Goal: Information Seeking & Learning: Learn about a topic

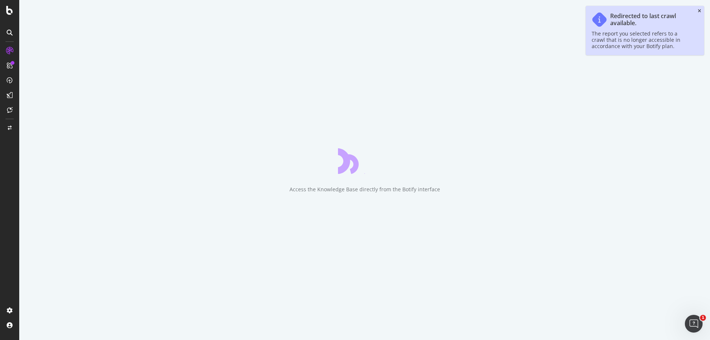
click at [698, 9] on icon "close toast" at bounding box center [699, 11] width 3 height 4
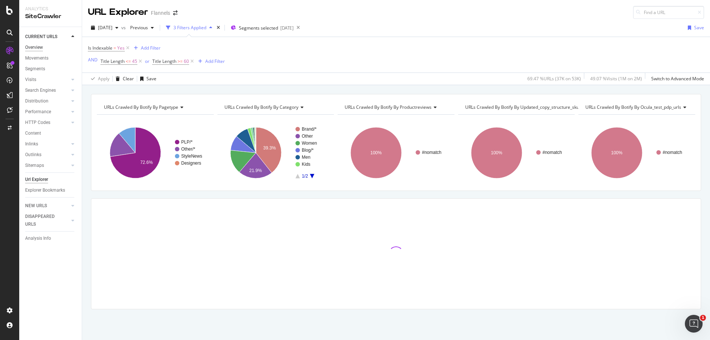
click at [31, 45] on div "Overview" at bounding box center [34, 48] width 18 height 8
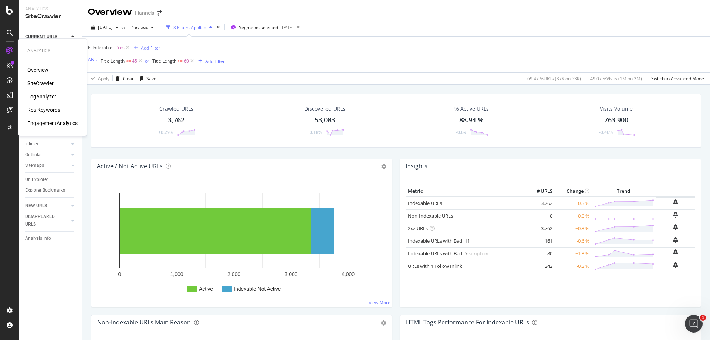
click at [41, 68] on div "Overview" at bounding box center [37, 69] width 21 height 7
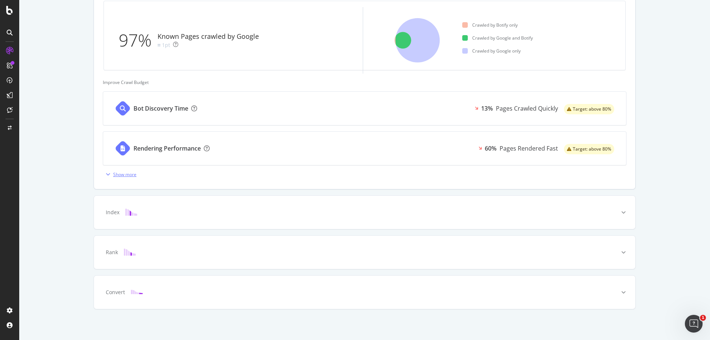
scroll to position [234, 0]
click at [106, 173] on icon "button" at bounding box center [108, 173] width 4 height 4
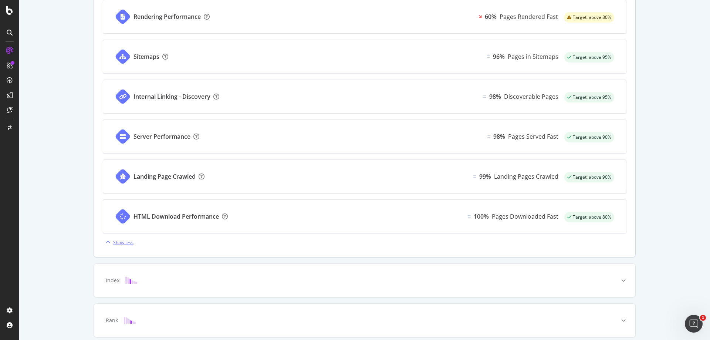
scroll to position [434, 0]
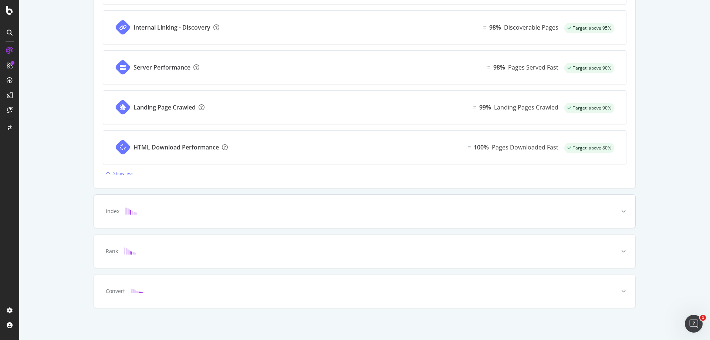
click at [225, 223] on div "Index" at bounding box center [364, 210] width 541 height 33
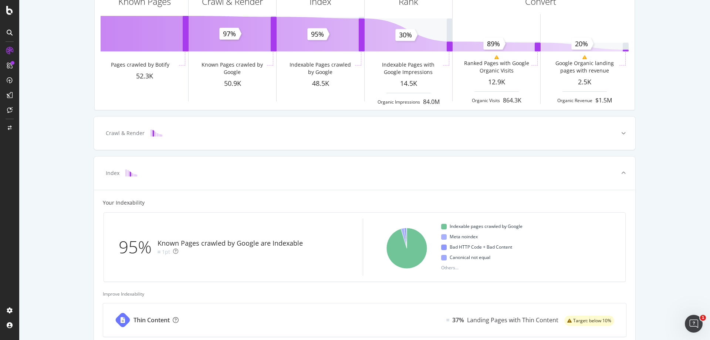
scroll to position [0, 0]
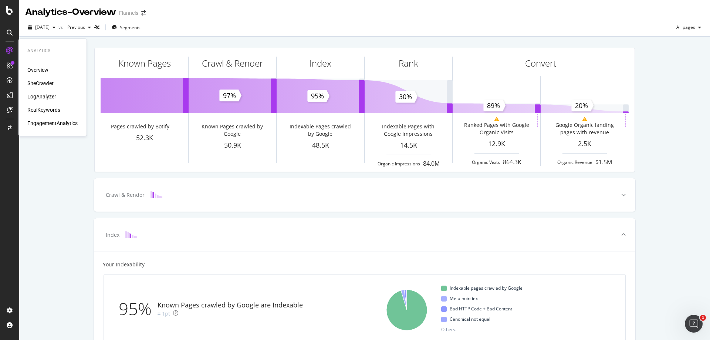
click at [45, 67] on div "Overview" at bounding box center [37, 69] width 21 height 7
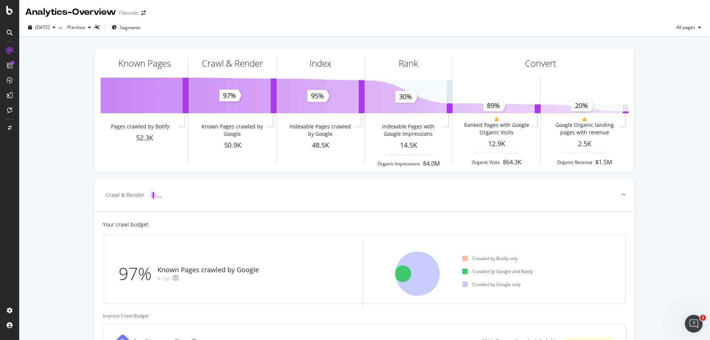
click at [9, 15] on div at bounding box center [9, 170] width 19 height 340
click at [9, 13] on icon at bounding box center [9, 10] width 7 height 9
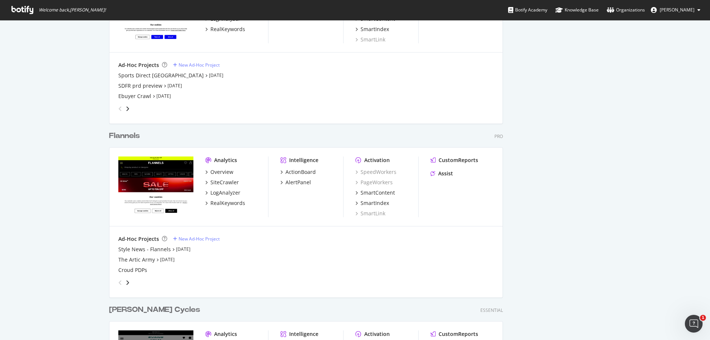
scroll to position [739, 0]
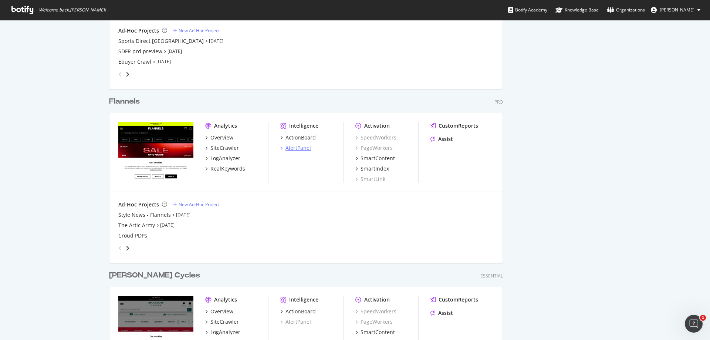
click at [295, 147] on div "AlertPanel" at bounding box center [298, 147] width 26 height 7
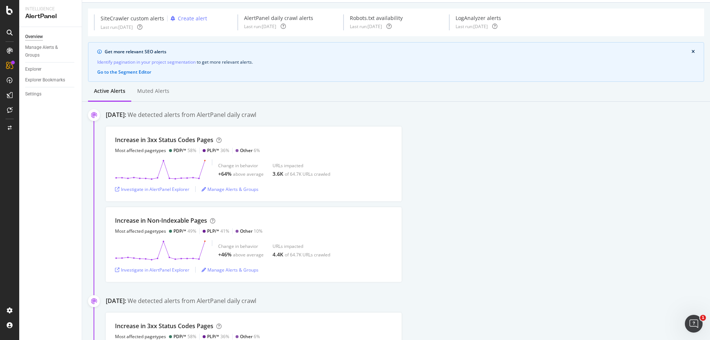
scroll to position [37, 0]
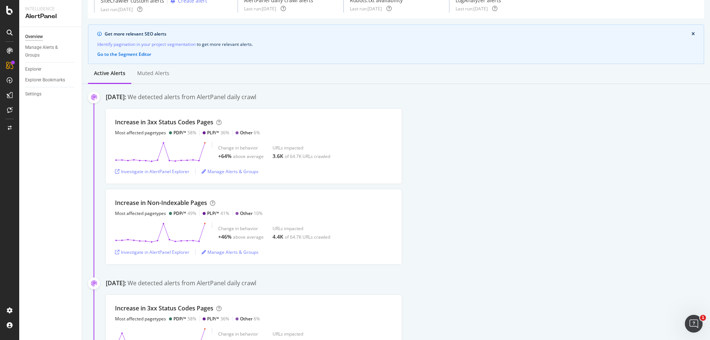
drag, startPoint x: 480, startPoint y: 0, endPoint x: 466, endPoint y: 133, distance: 133.9
click at [466, 133] on div "Increase in 3xx Status Codes Pages Most affected pagetypes PDP/* 58% PLP/* 36% …" at bounding box center [408, 146] width 604 height 75
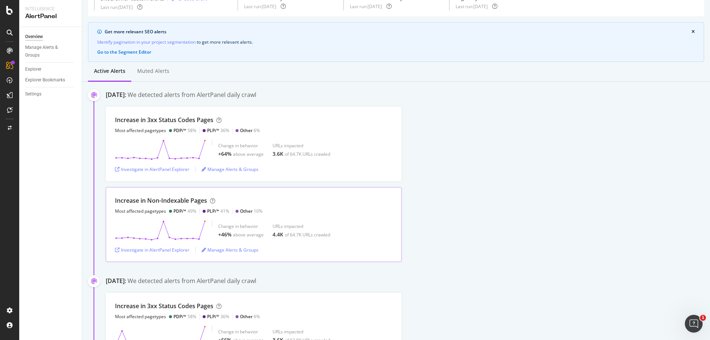
scroll to position [74, 0]
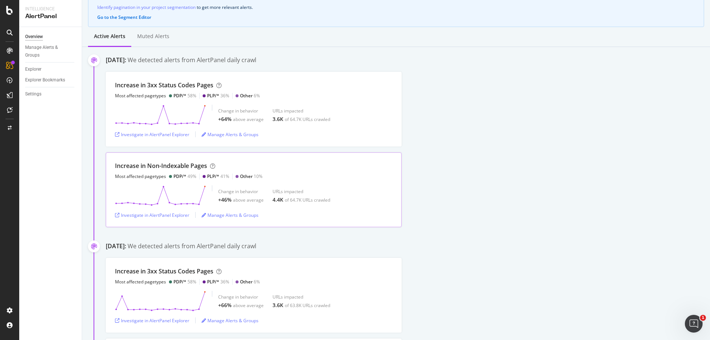
click at [257, 171] on div "Increase in Non-Indexable Pages Most affected pagetypes PDP/* 49% PLP/* 41% Oth…" at bounding box center [189, 171] width 148 height 18
click at [164, 213] on div "Investigate in AlertPanel Explorer" at bounding box center [152, 215] width 74 height 6
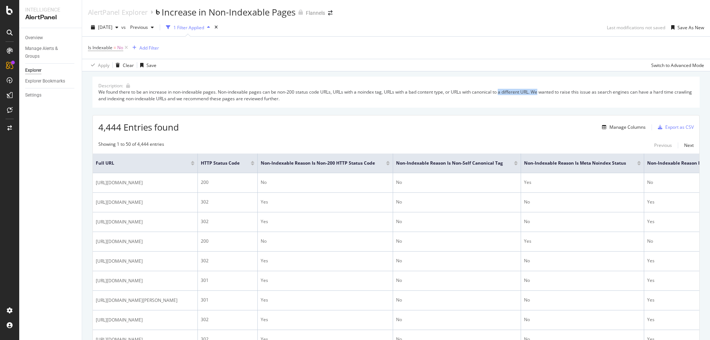
drag, startPoint x: 502, startPoint y: 92, endPoint x: 541, endPoint y: 92, distance: 39.2
click at [541, 90] on div "We found there to be an increase in non-indexable pages. Non-indexable pages ca…" at bounding box center [395, 95] width 595 height 13
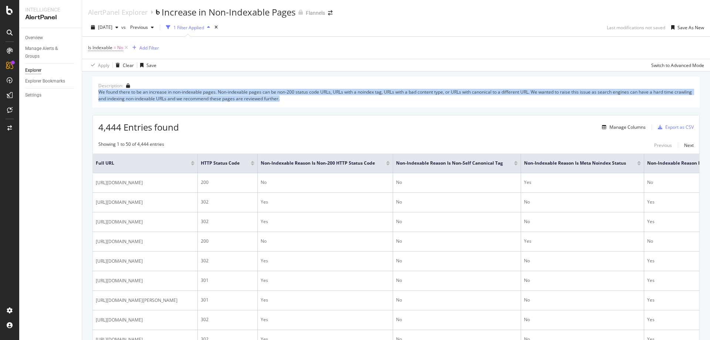
drag, startPoint x: 353, startPoint y: 102, endPoint x: 126, endPoint y: 86, distance: 227.9
click at [126, 86] on div "Description: We found there to be an increase in non-indexable pages. Non-index…" at bounding box center [395, 92] width 607 height 31
click at [215, 100] on div "We found there to be an increase in non-indexable pages. Non-indexable pages ca…" at bounding box center [395, 95] width 595 height 13
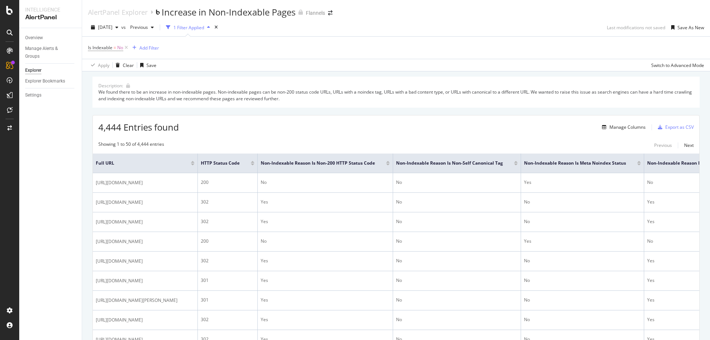
click at [288, 129] on div "4,444 Entries found Manage Columns Export as CSV" at bounding box center [396, 124] width 606 height 18
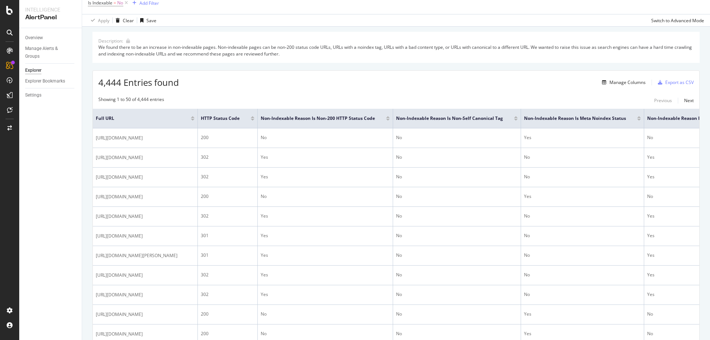
scroll to position [111, 0]
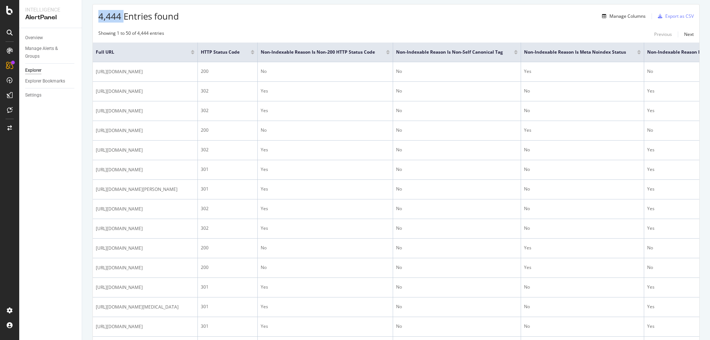
drag, startPoint x: 95, startPoint y: 16, endPoint x: 124, endPoint y: 16, distance: 28.8
click at [124, 16] on div "4,444 Entries found Manage Columns Export as CSV" at bounding box center [396, 13] width 606 height 18
drag, startPoint x: 227, startPoint y: 23, endPoint x: 92, endPoint y: 20, distance: 134.6
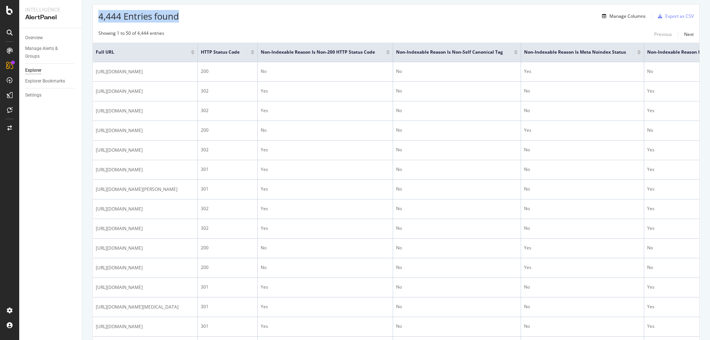
click at [221, 20] on div "4,444 Entries found Manage Columns Export as CSV" at bounding box center [396, 13] width 606 height 18
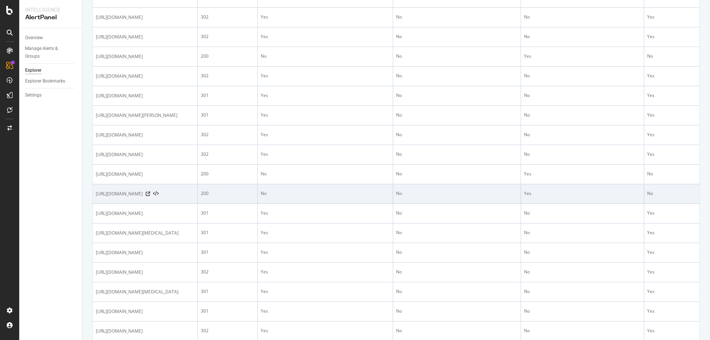
scroll to position [222, 0]
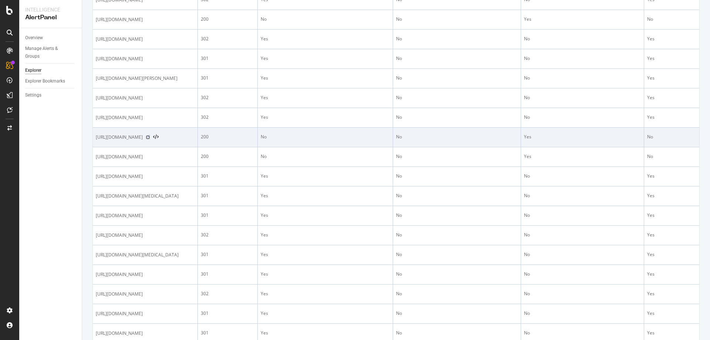
click at [150, 139] on icon at bounding box center [148, 137] width 4 height 4
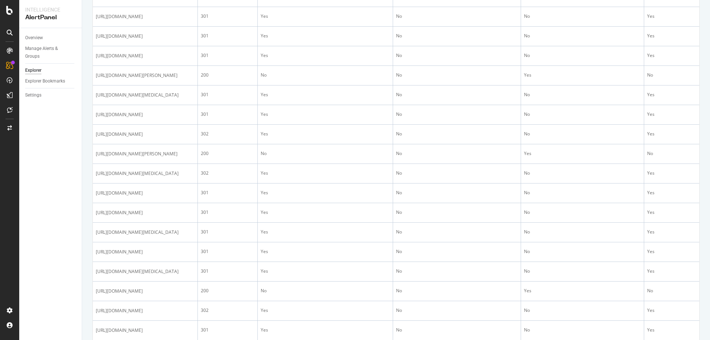
scroll to position [506, 0]
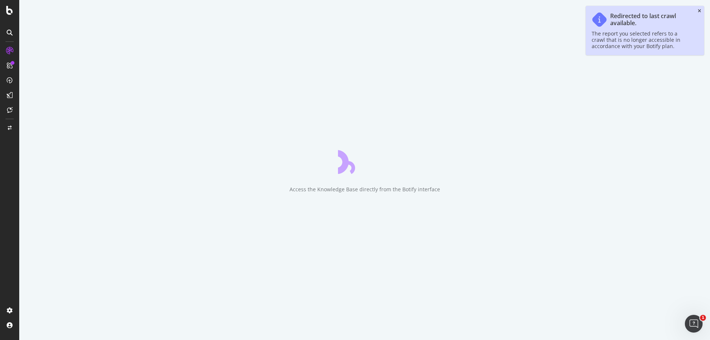
click at [700, 10] on icon "close toast" at bounding box center [699, 11] width 3 height 4
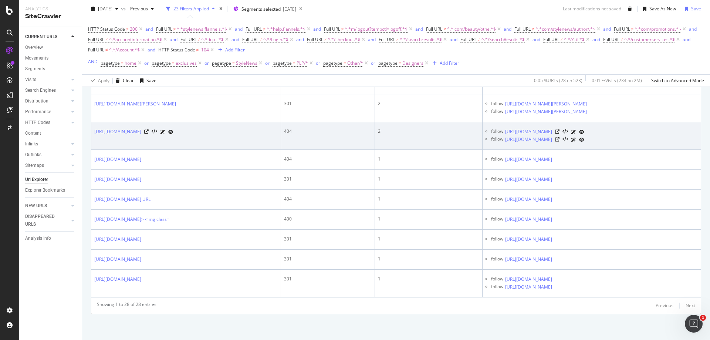
scroll to position [978, 0]
